Goal: Information Seeking & Learning: Find specific fact

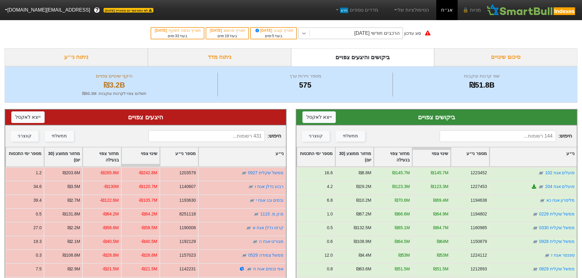
click at [307, 32] on icon at bounding box center [304, 33] width 6 height 6
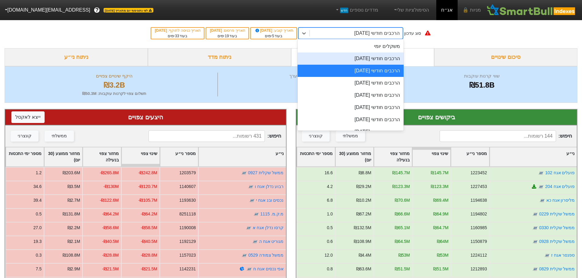
click at [465, 133] on input at bounding box center [498, 137] width 116 height 12
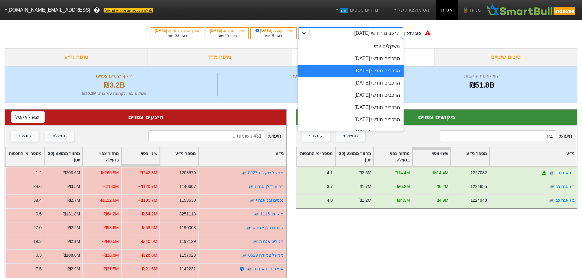
click at [307, 34] on icon at bounding box center [304, 33] width 6 height 6
click at [366, 81] on div "הרכבים חודשי [DATE]" at bounding box center [351, 83] width 106 height 12
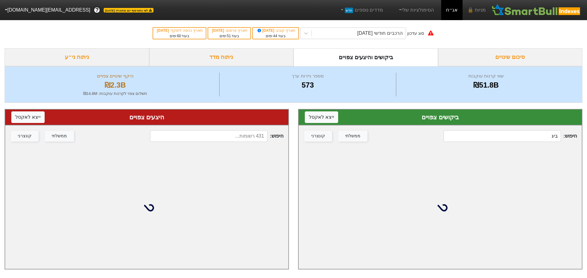
click at [465, 130] on div "חיפוש : ביג ממשלתי קונצרני" at bounding box center [440, 136] width 283 height 21
click at [465, 135] on input "ביג" at bounding box center [501, 137] width 117 height 12
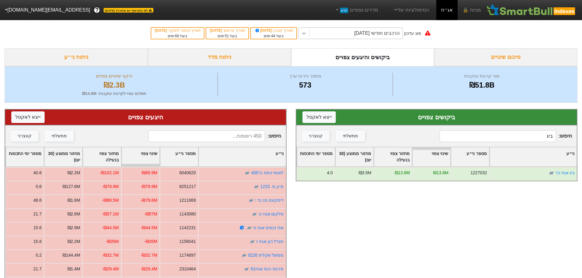
type input "ביג"
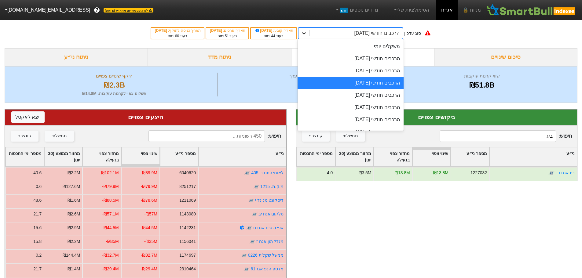
click at [307, 32] on icon at bounding box center [304, 33] width 6 height 6
click at [367, 71] on div "הרכבים חודשי [DATE]" at bounding box center [351, 71] width 106 height 12
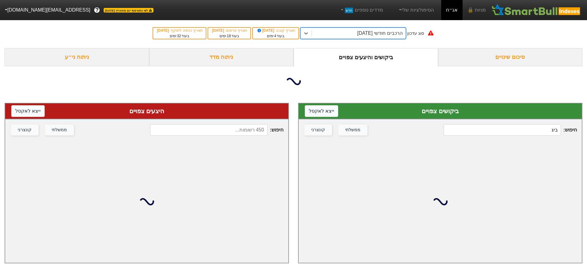
click at [242, 131] on input at bounding box center [208, 130] width 117 height 12
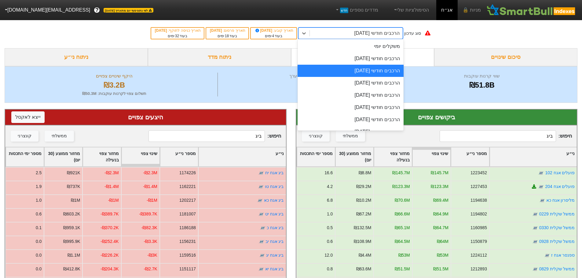
click at [316, 31] on div "הרכבים חודשי [DATE]" at bounding box center [356, 33] width 93 height 11
click at [375, 58] on div "הרכבים חודשי [DATE]" at bounding box center [351, 59] width 106 height 12
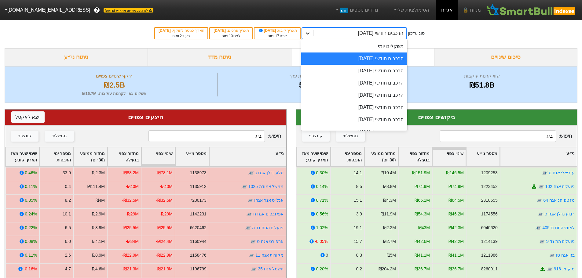
click at [313, 37] on div at bounding box center [307, 33] width 11 height 11
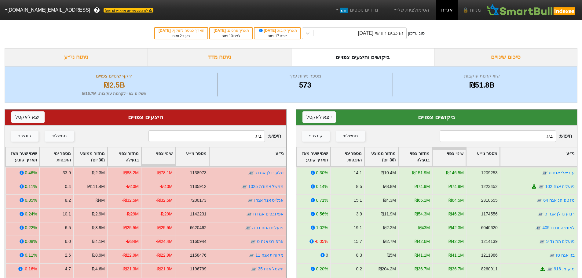
click at [222, 138] on input "ביג" at bounding box center [207, 137] width 116 height 12
click at [311, 34] on icon at bounding box center [308, 33] width 6 height 6
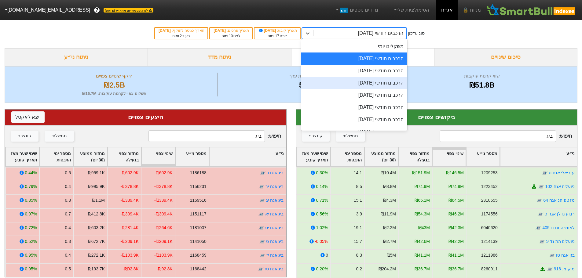
click at [372, 83] on div "הרכבים חודשי [DATE]" at bounding box center [354, 83] width 106 height 12
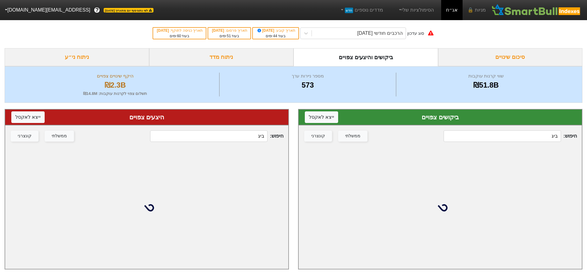
click at [236, 139] on input "ביג" at bounding box center [208, 137] width 117 height 12
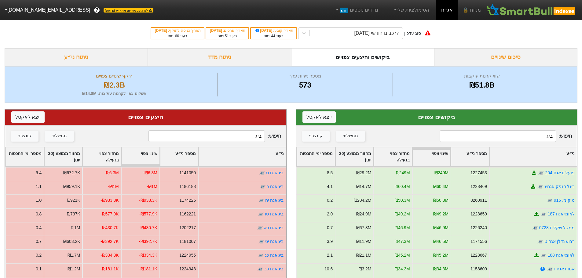
type input "ביג"
click at [307, 33] on icon at bounding box center [304, 33] width 6 height 6
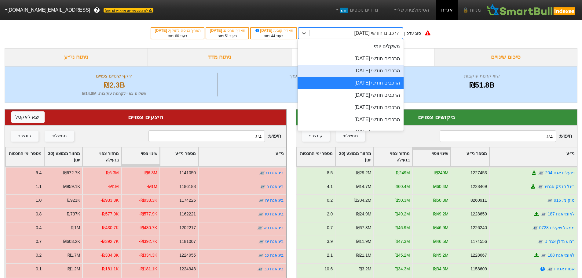
click at [386, 73] on div "הרכבים חודשי [DATE]" at bounding box center [351, 71] width 106 height 12
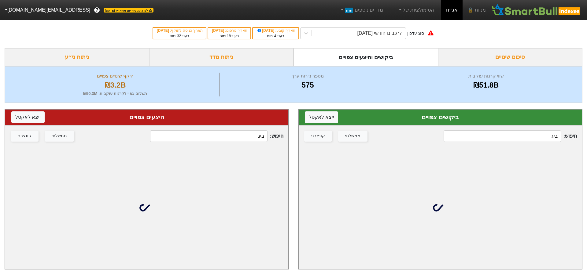
click at [465, 133] on input "ביג" at bounding box center [501, 137] width 117 height 12
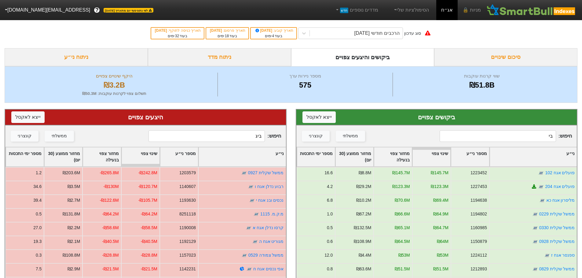
type input "ב"
click at [306, 33] on icon at bounding box center [304, 33] width 4 height 2
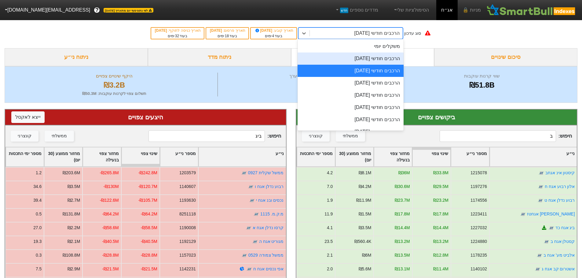
click at [396, 60] on div "הרכבים חודשי [DATE]" at bounding box center [351, 59] width 106 height 12
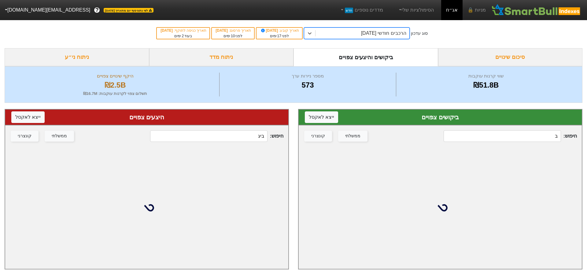
click at [465, 136] on input "ב" at bounding box center [501, 137] width 117 height 12
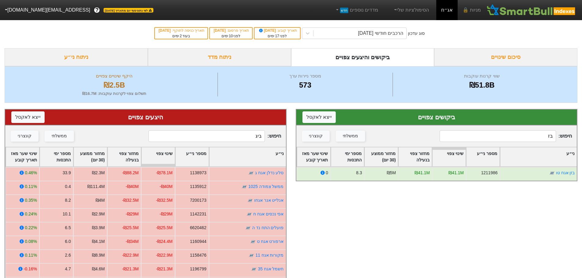
type input "ב"
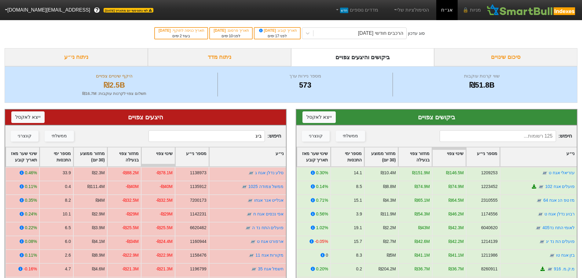
click at [243, 138] on input "ביג" at bounding box center [207, 137] width 116 height 12
click at [242, 138] on input "ביג" at bounding box center [207, 137] width 116 height 12
type input "ז"
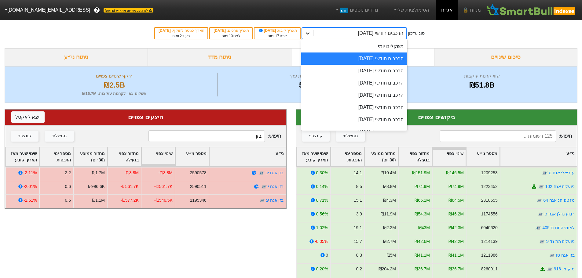
click at [310, 33] on icon at bounding box center [308, 33] width 4 height 2
click at [373, 68] on div "הרכבים חודשי [DATE]" at bounding box center [354, 71] width 106 height 12
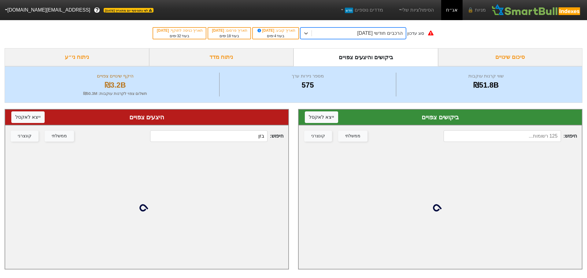
click at [237, 136] on input "בזן" at bounding box center [208, 137] width 117 height 12
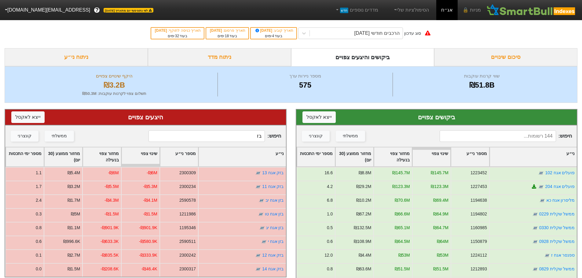
type input "בזן"
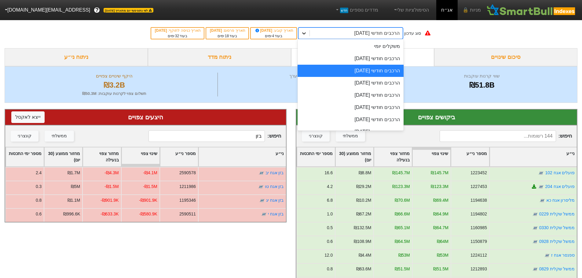
click at [310, 33] on div at bounding box center [304, 33] width 11 height 11
click at [376, 86] on div "הרכבים חודשי [DATE]" at bounding box center [351, 83] width 106 height 12
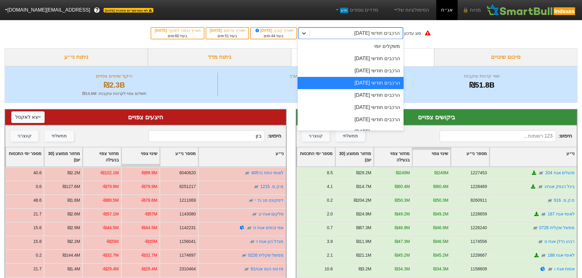
drag, startPoint x: 310, startPoint y: 35, endPoint x: 330, endPoint y: 33, distance: 20.0
click at [307, 35] on icon at bounding box center [304, 33] width 6 height 6
click at [368, 58] on div "הרכבים חודשי [DATE]" at bounding box center [351, 59] width 106 height 12
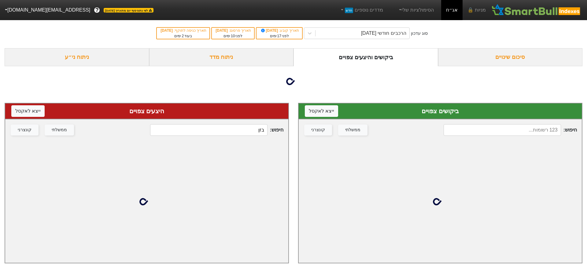
click at [465, 130] on input at bounding box center [501, 130] width 117 height 12
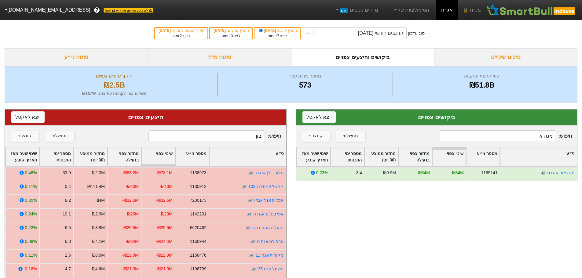
type input "מגה א"
click at [234, 138] on input "בזן" at bounding box center [207, 137] width 116 height 12
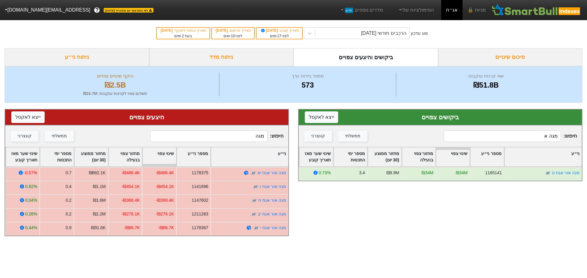
type input "מגה"
